Goal: Check status: Check status

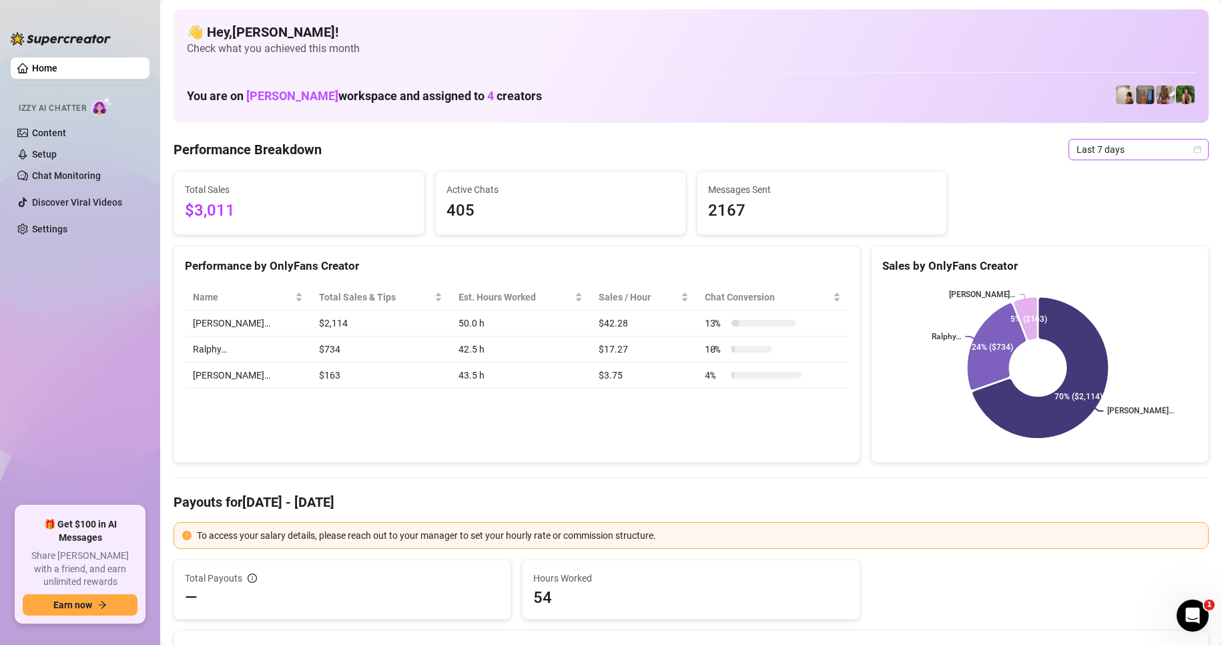
click at [1128, 147] on span "Last 7 days" at bounding box center [1138, 149] width 124 height 20
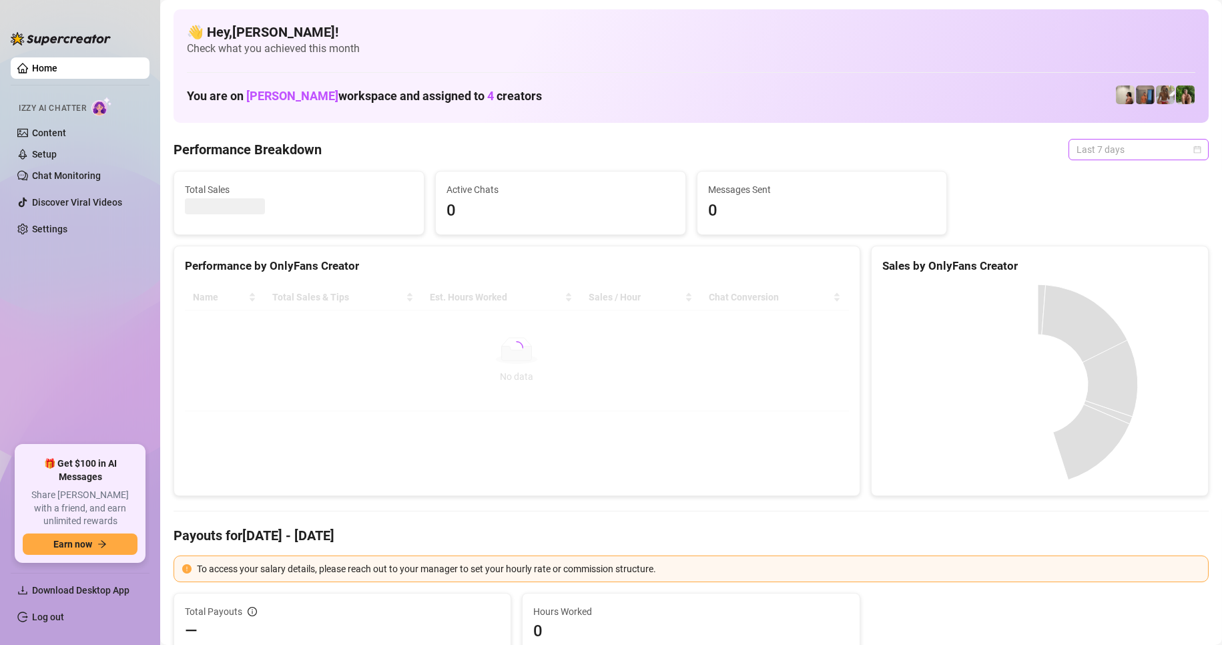
click at [1118, 149] on span "Last 7 days" at bounding box center [1138, 149] width 124 height 20
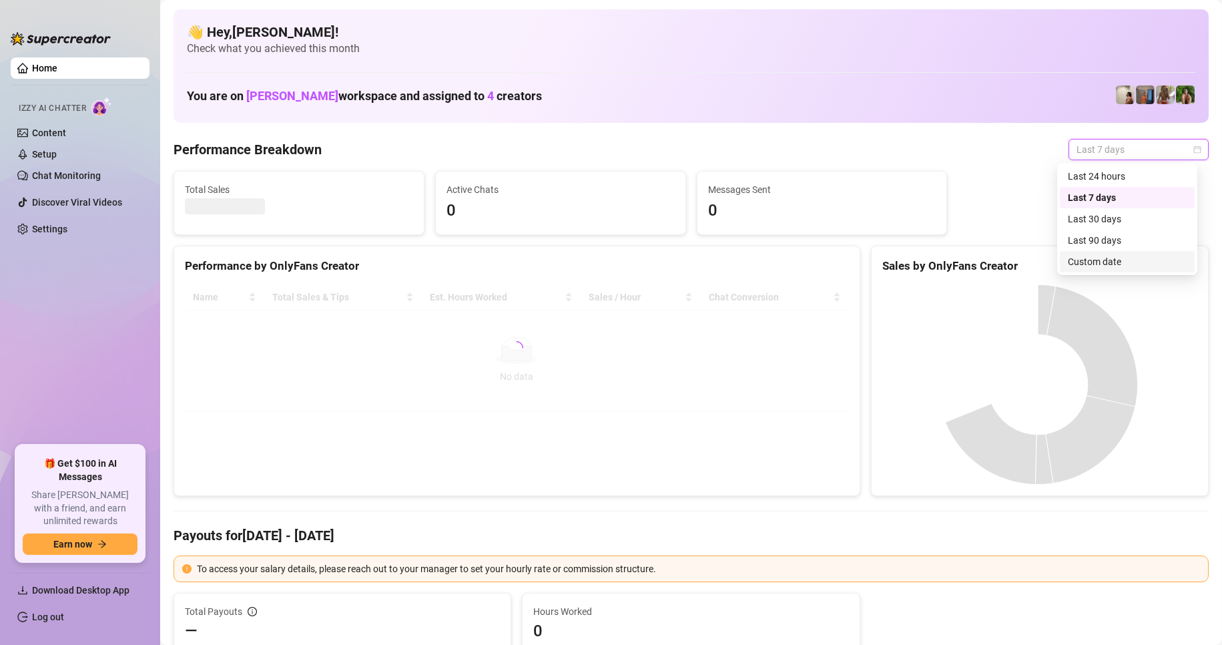
click at [1107, 262] on div "Custom date" at bounding box center [1127, 261] width 119 height 15
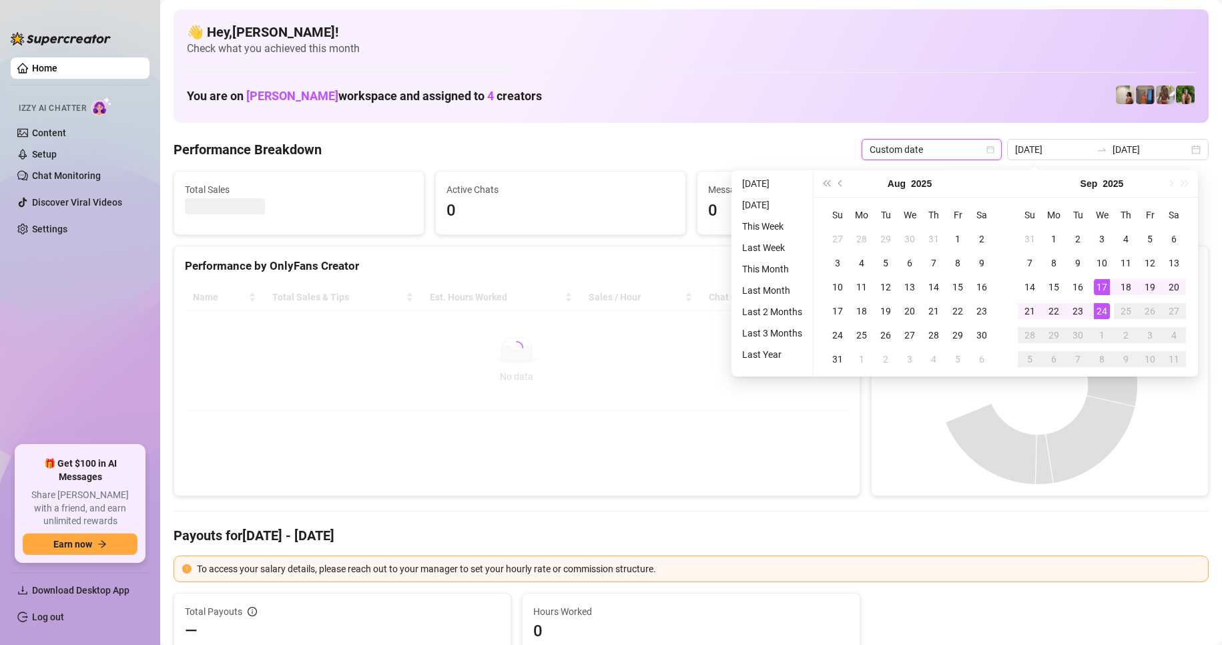
type input "2025-09-24"
click at [1108, 308] on div "24" at bounding box center [1102, 311] width 16 height 16
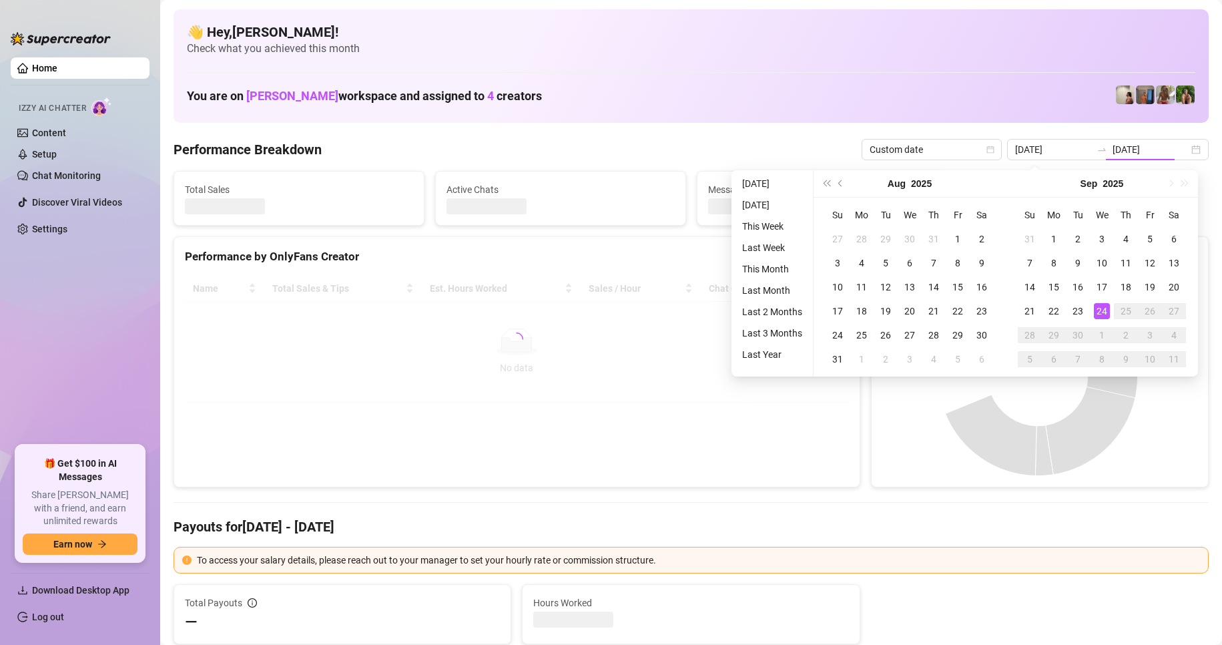
type input "2025-09-24"
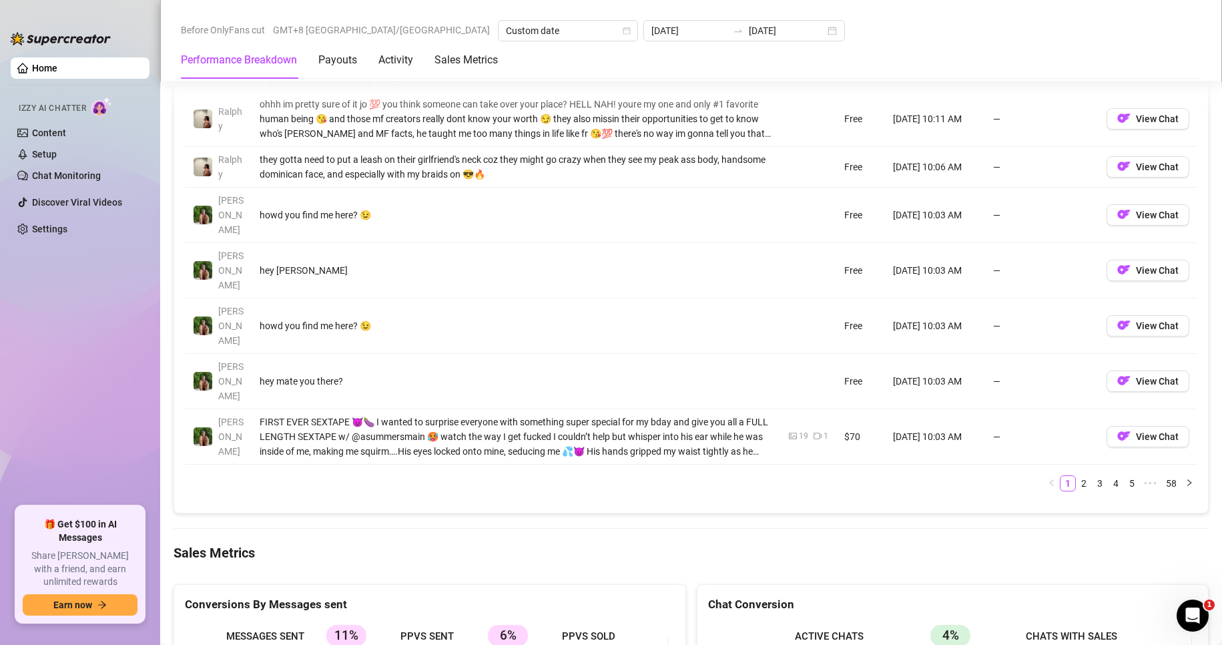
scroll to position [1401, 0]
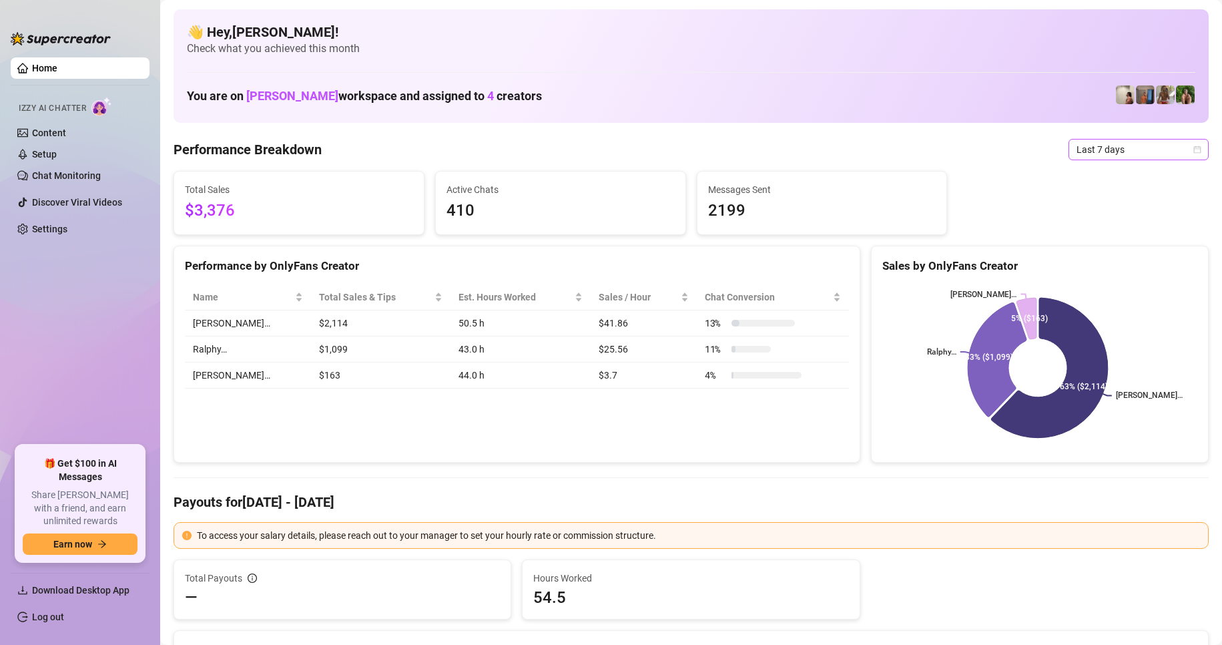
click at [1126, 151] on span "Last 7 days" at bounding box center [1138, 149] width 124 height 20
click at [1114, 261] on div "Custom date" at bounding box center [1127, 261] width 119 height 15
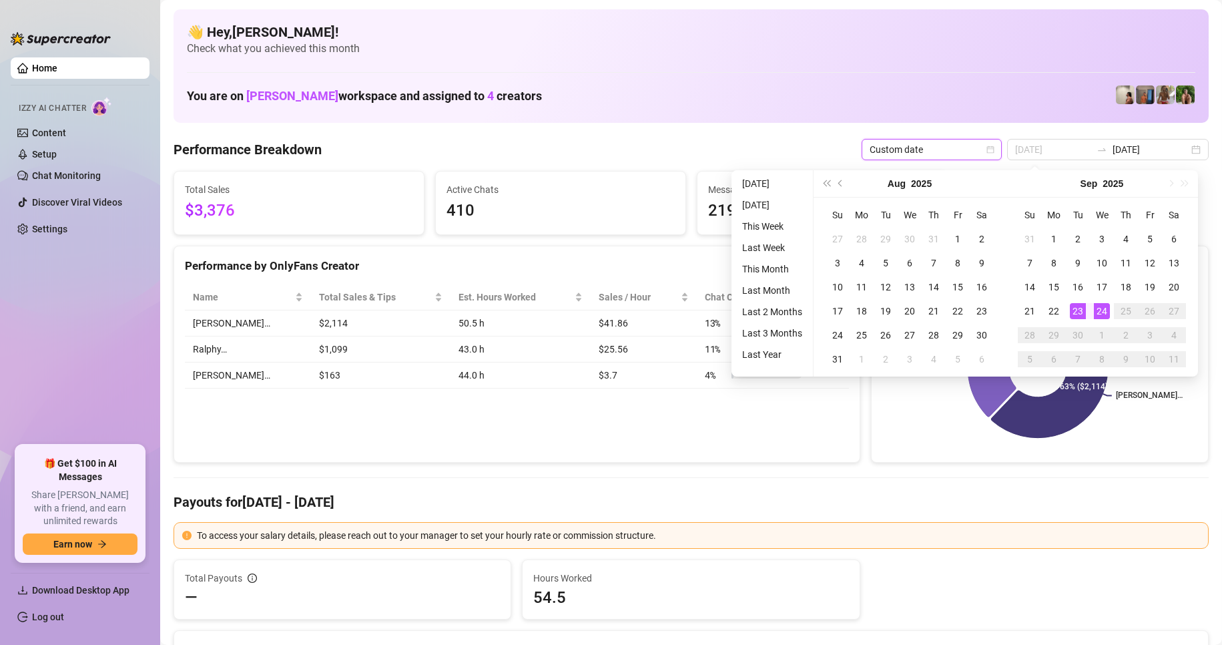
type input "2025-09-24"
click at [1102, 310] on div "24" at bounding box center [1102, 311] width 16 height 16
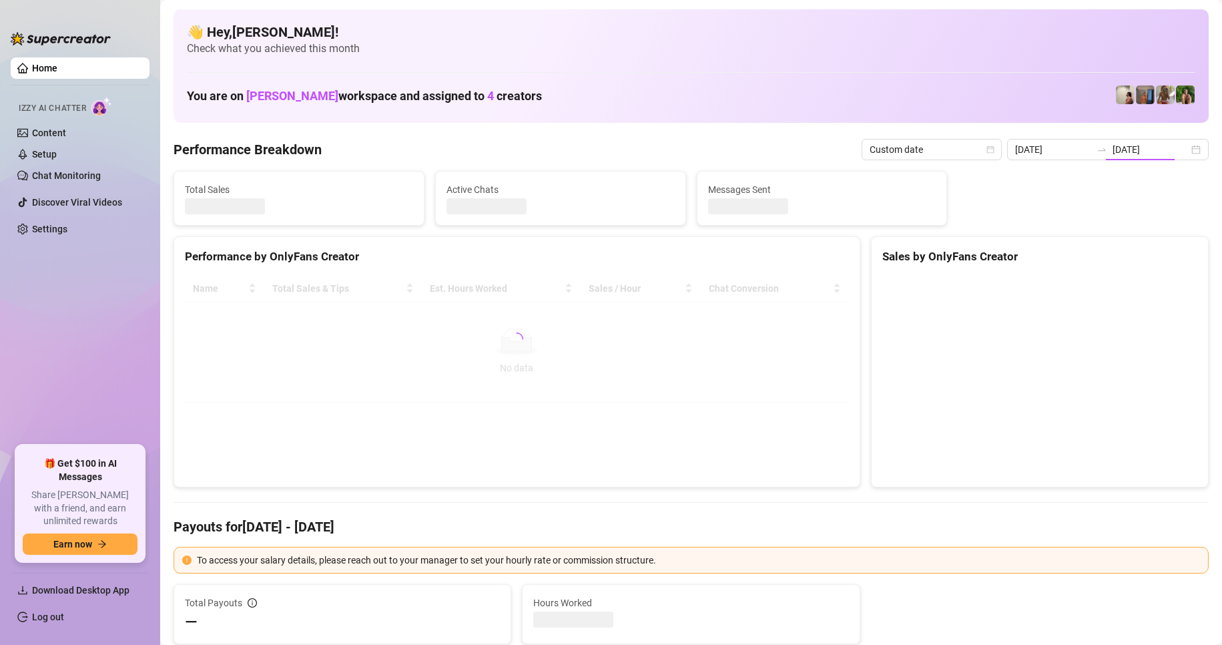
type input "2025-09-24"
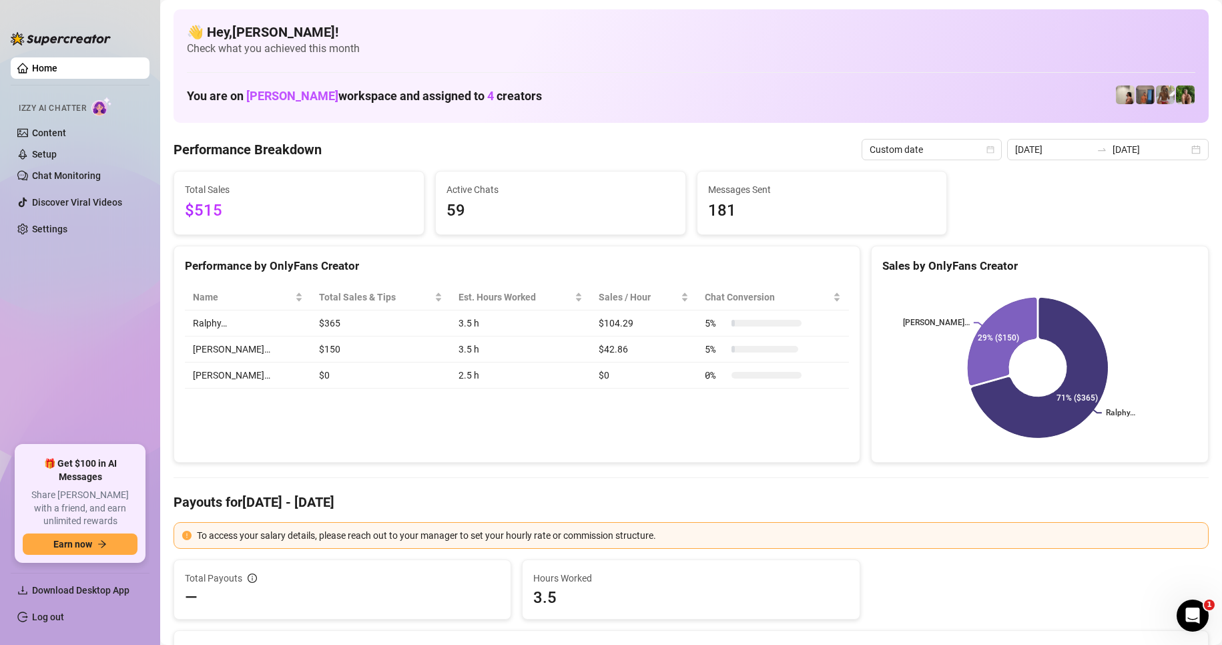
click at [817, 453] on div "Performance by OnlyFans Creator Name Total Sales & Tips Est. Hours Worked Sales…" at bounding box center [516, 355] width 687 height 218
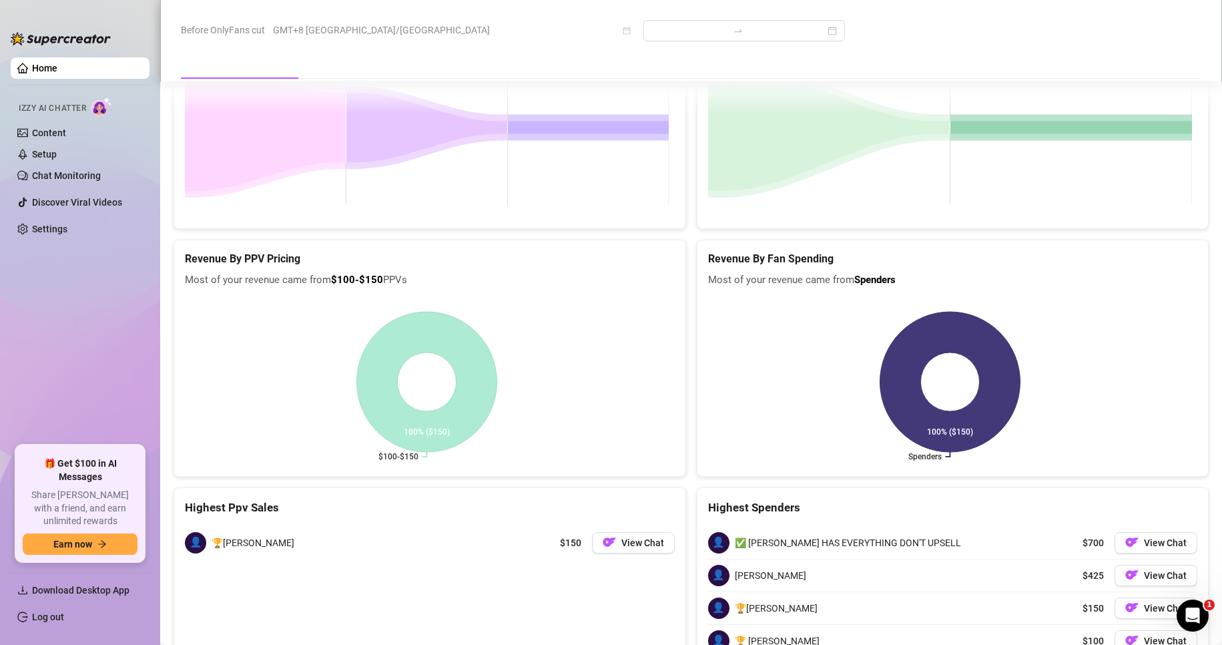
scroll to position [2086, 0]
